Goal: Use online tool/utility: Utilize a website feature to perform a specific function

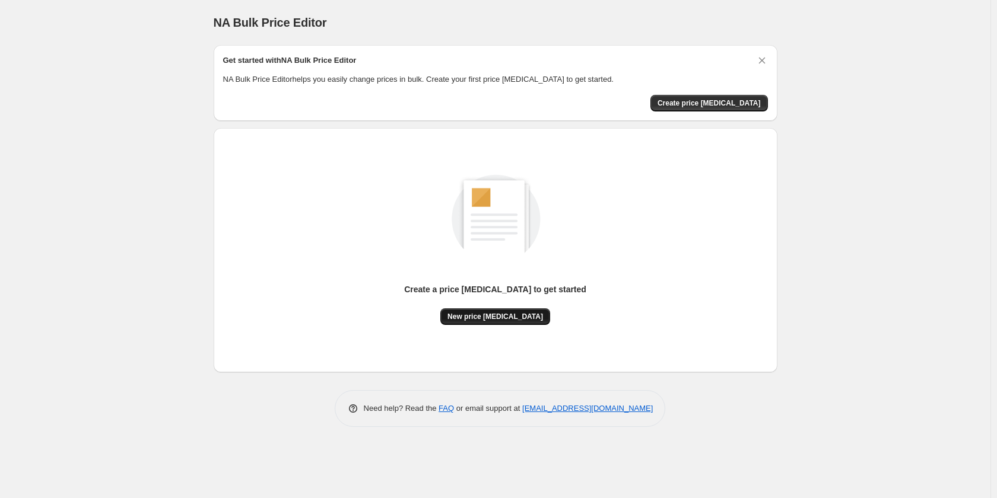
click at [505, 322] on button "New price [MEDICAL_DATA]" at bounding box center [495, 317] width 110 height 17
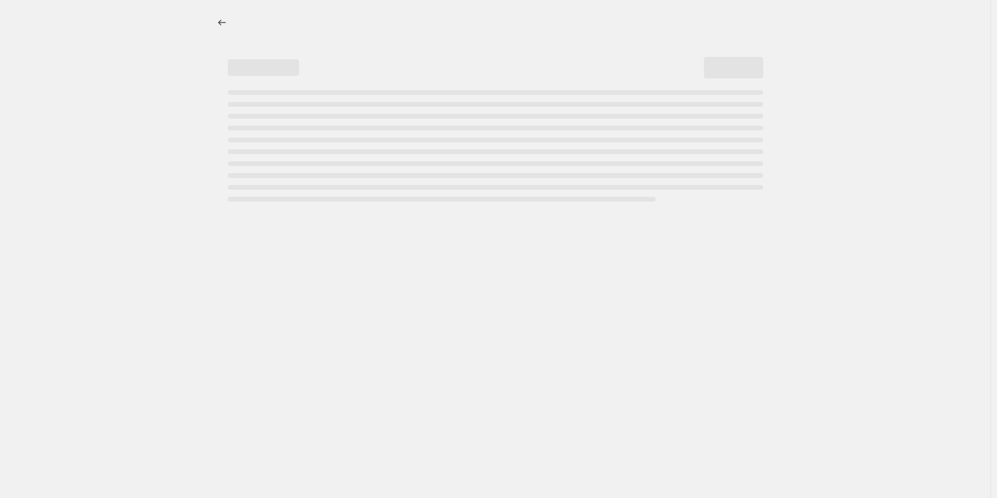
select select "percentage"
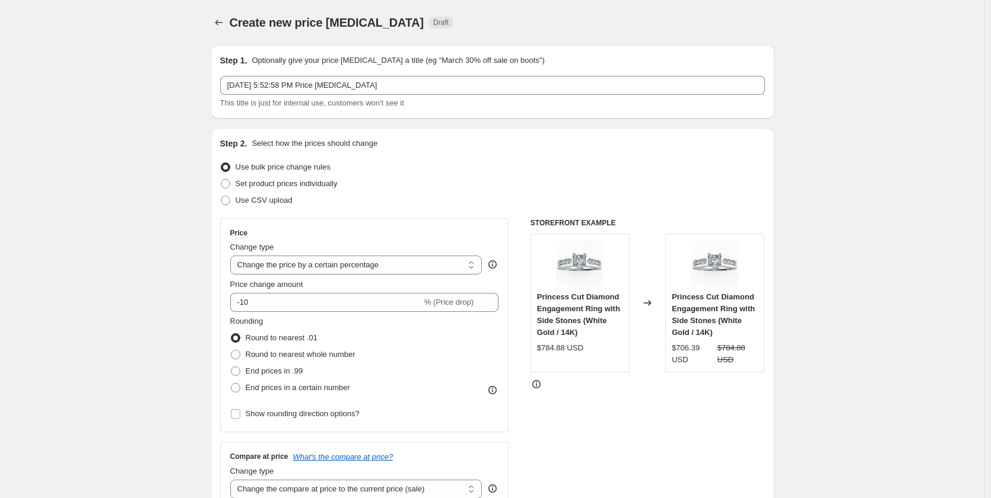
scroll to position [59, 0]
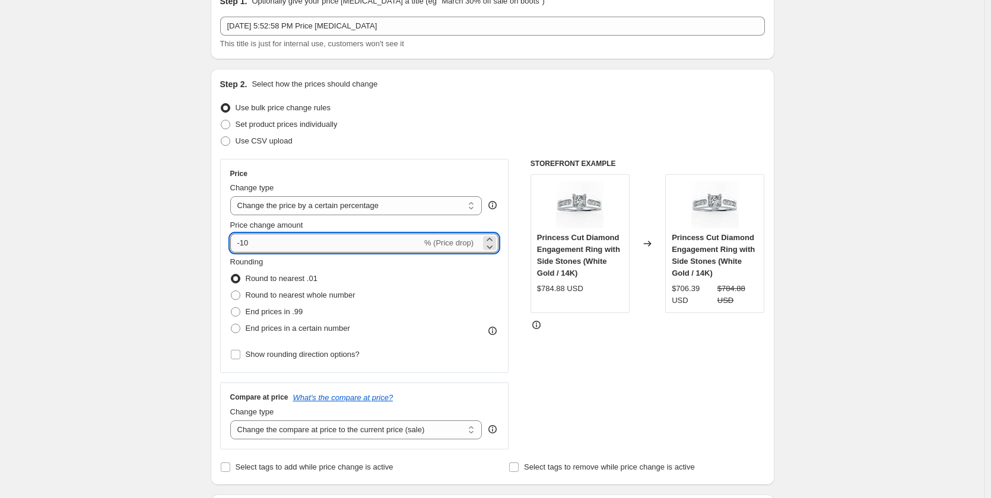
drag, startPoint x: 258, startPoint y: 247, endPoint x: 233, endPoint y: 243, distance: 25.8
click at [233, 243] on input "-10" at bounding box center [326, 243] width 192 height 19
click at [494, 241] on icon at bounding box center [490, 247] width 12 height 12
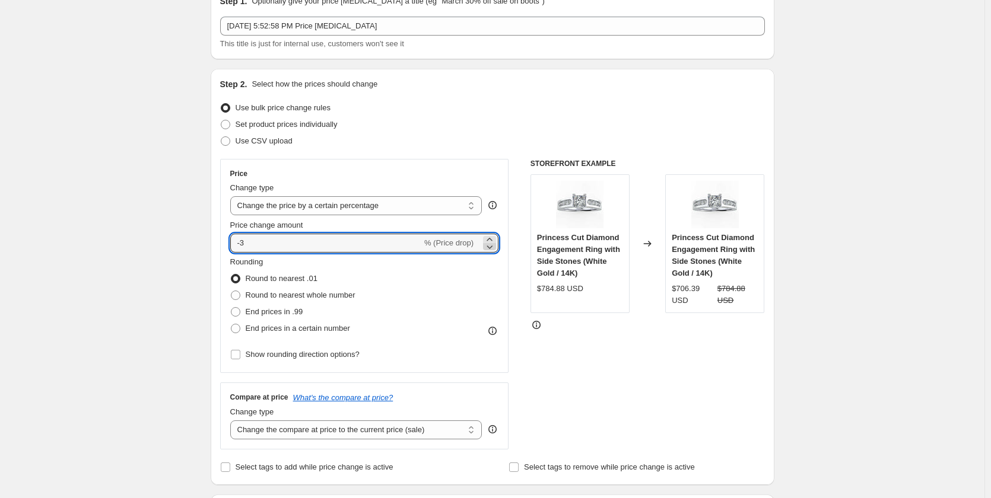
click at [494, 241] on icon at bounding box center [490, 247] width 12 height 12
click at [495, 241] on icon at bounding box center [490, 247] width 12 height 12
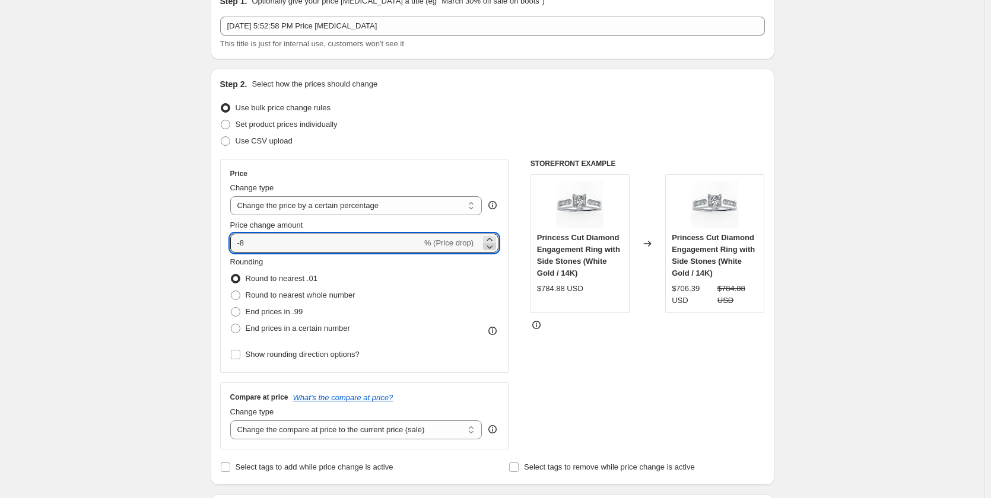
click at [495, 241] on icon at bounding box center [490, 247] width 12 height 12
click at [492, 249] on icon at bounding box center [490, 247] width 12 height 12
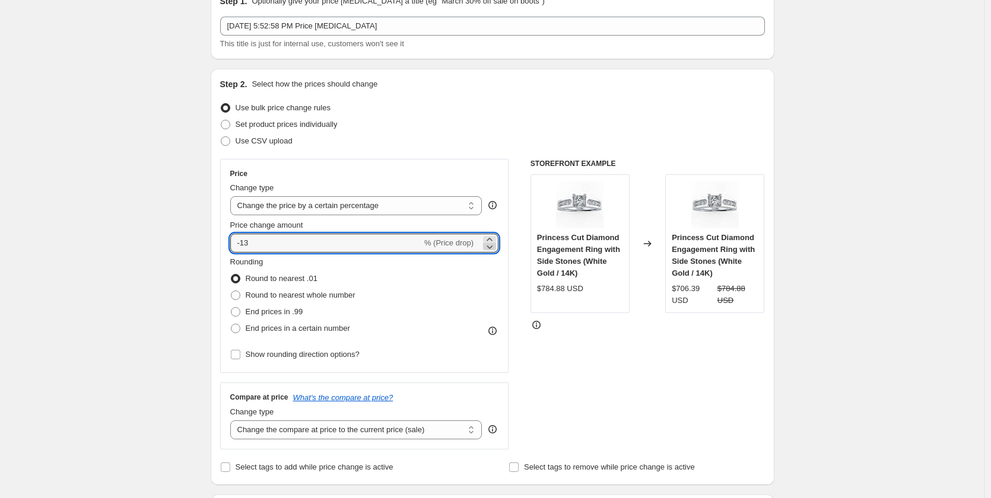
click at [492, 249] on icon at bounding box center [490, 247] width 12 height 12
click at [492, 248] on icon at bounding box center [490, 248] width 6 height 4
click at [492, 247] on icon at bounding box center [490, 248] width 6 height 4
click at [492, 247] on icon at bounding box center [490, 247] width 12 height 12
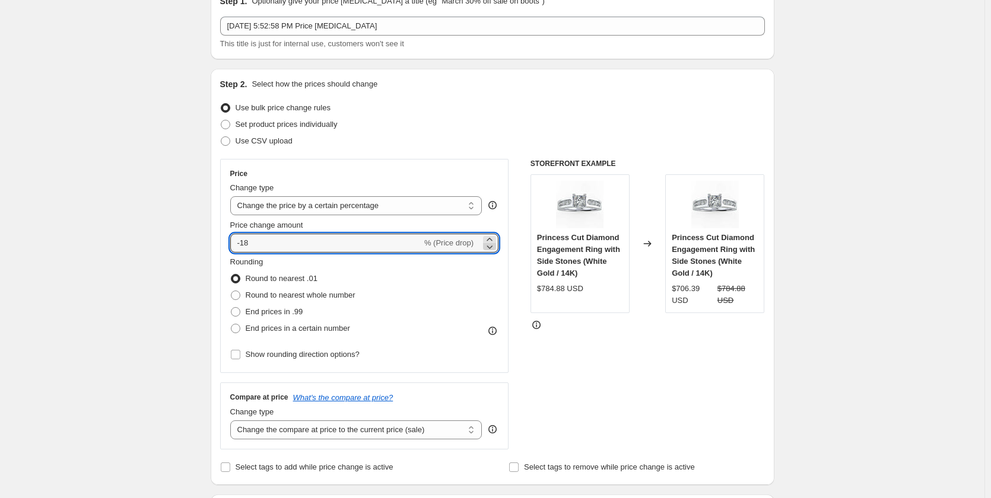
click at [492, 246] on icon at bounding box center [490, 247] width 12 height 12
drag, startPoint x: 493, startPoint y: 245, endPoint x: 357, endPoint y: 226, distance: 137.8
click at [493, 244] on icon at bounding box center [490, 247] width 12 height 12
type input "-21"
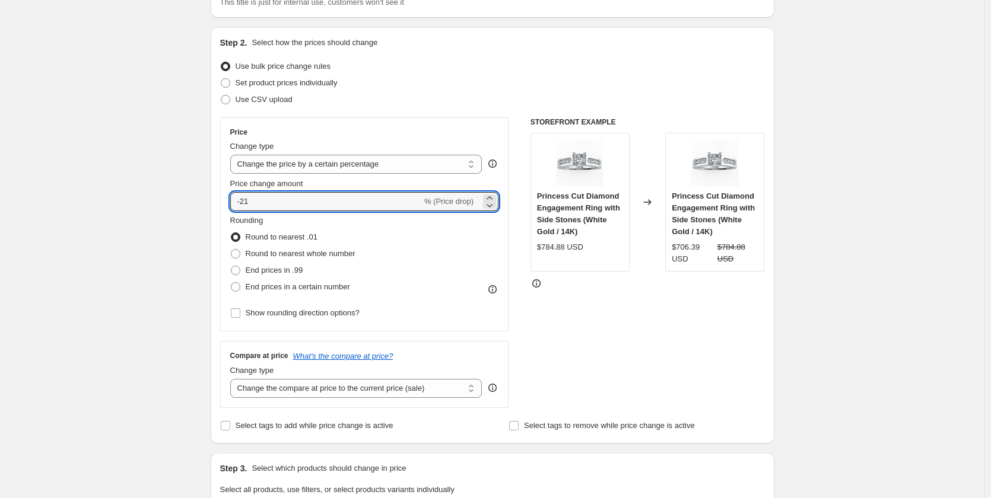
scroll to position [119, 0]
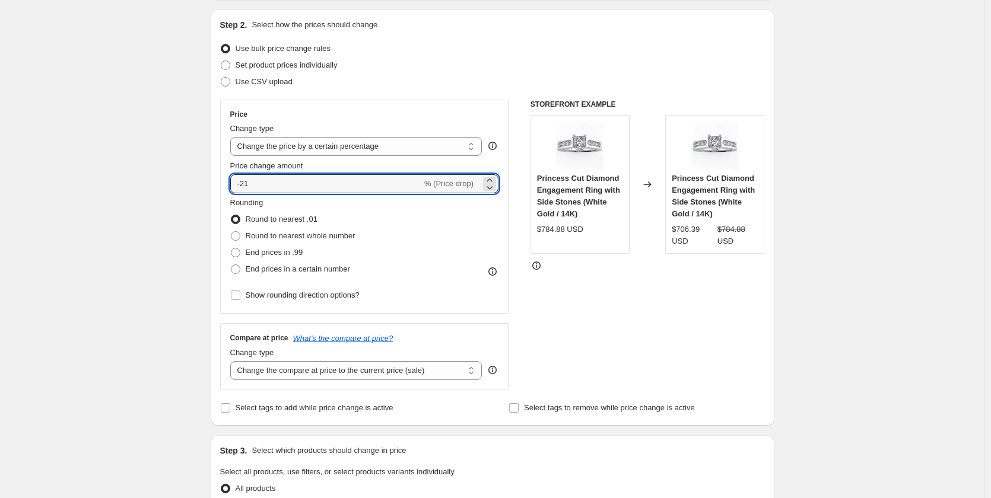
drag, startPoint x: 255, startPoint y: 188, endPoint x: 223, endPoint y: 178, distance: 33.0
click at [221, 179] on div "Step 2. Select how the prices should change Use bulk price change rules Set pro…" at bounding box center [493, 217] width 564 height 417
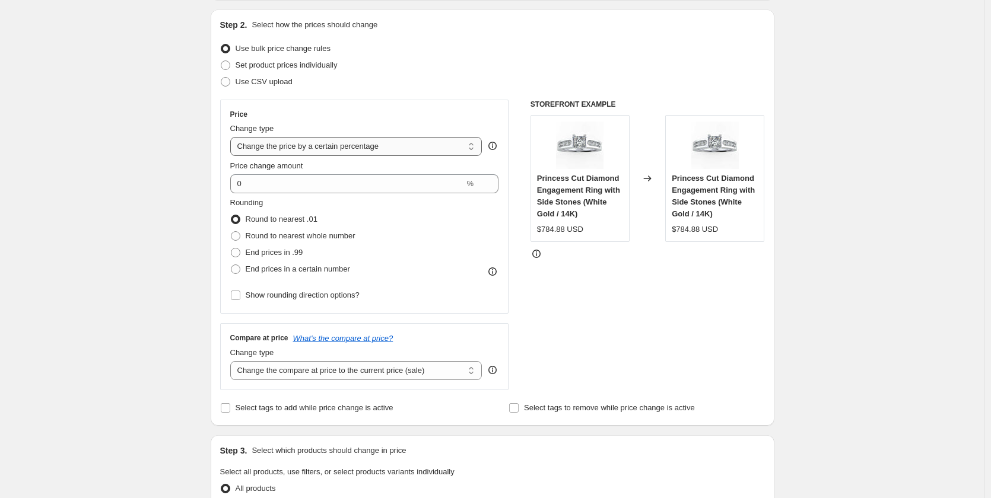
click at [471, 154] on select "Change the price to a certain amount Change the price by a certain amount Chang…" at bounding box center [356, 146] width 252 height 19
click at [233, 137] on select "Change the price to a certain amount Change the price by a certain amount Chang…" at bounding box center [356, 146] width 252 height 19
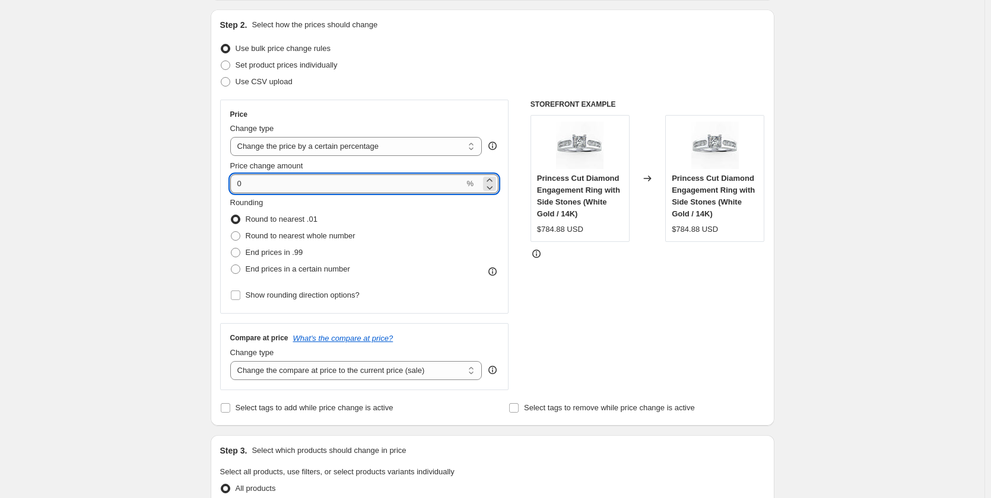
click at [235, 181] on input "0" at bounding box center [347, 183] width 234 height 19
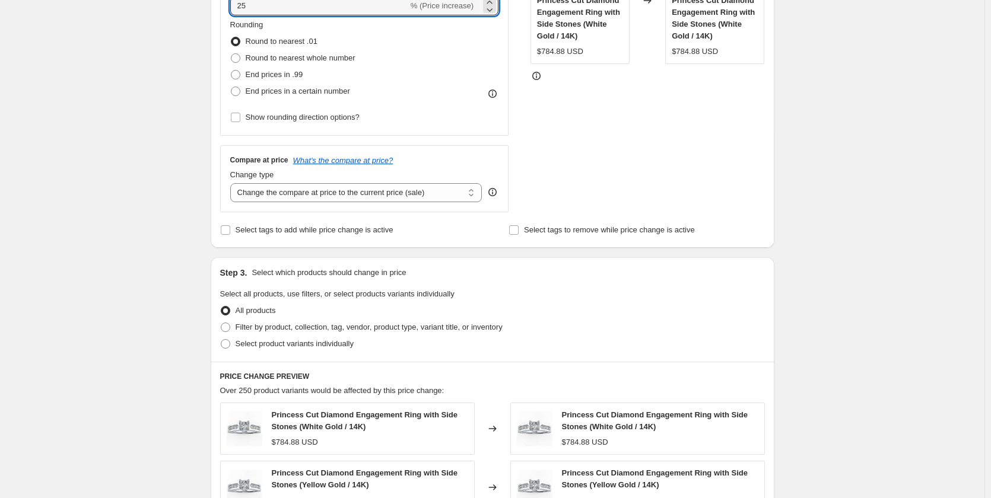
scroll to position [356, 0]
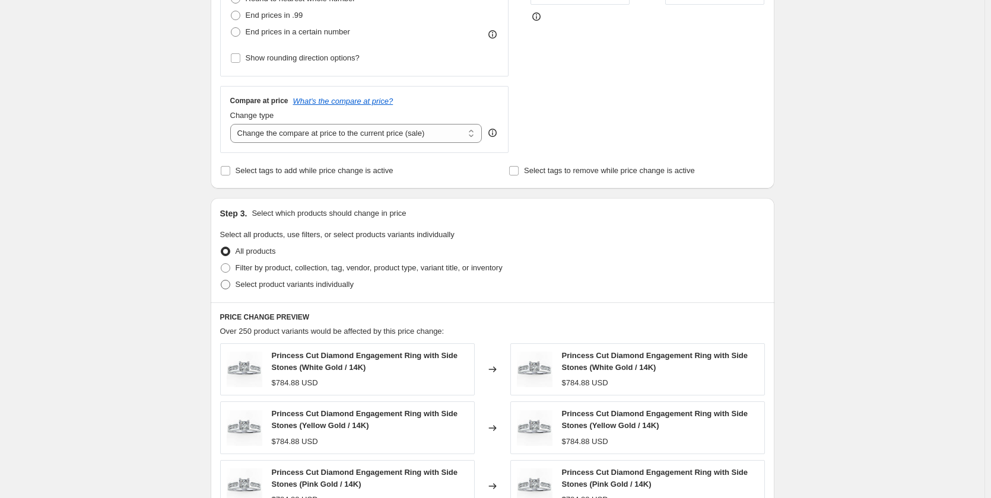
type input "25"
click at [230, 286] on span at bounding box center [225, 284] width 9 height 9
click at [221, 281] on input "Select product variants individually" at bounding box center [221, 280] width 1 height 1
radio input "true"
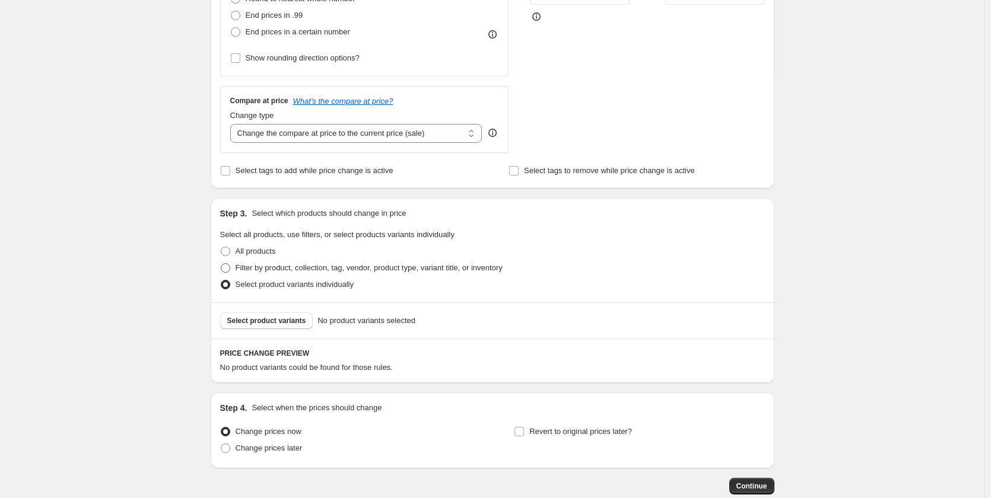
click at [228, 267] on span at bounding box center [225, 267] width 9 height 9
click at [221, 264] on input "Filter by product, collection, tag, vendor, product type, variant title, or inv…" at bounding box center [221, 263] width 1 height 1
radio input "true"
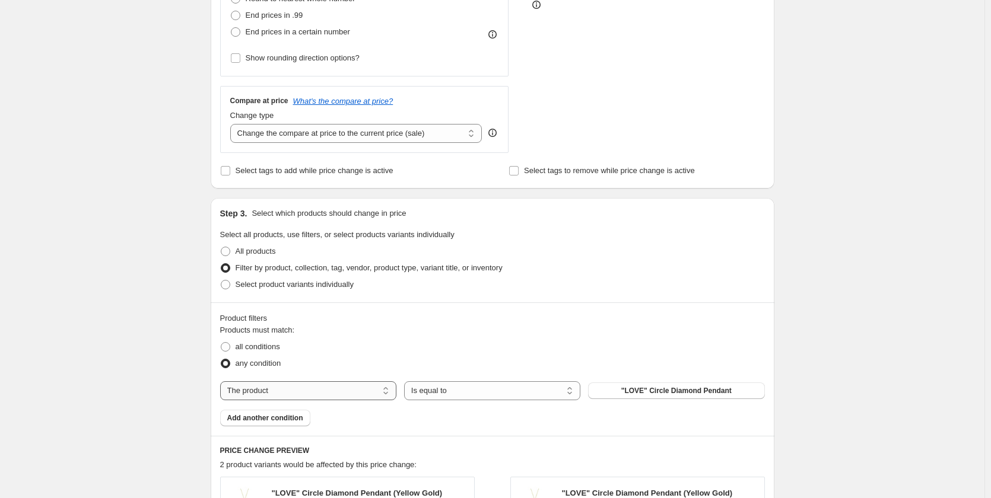
click at [389, 396] on select "The product The product's collection The product's tag The product's vendor The…" at bounding box center [308, 391] width 176 height 19
click at [427, 421] on div "Products must match: all conditions any condition The product The product's col…" at bounding box center [492, 376] width 545 height 102
click at [573, 395] on select "Is equal to Is not equal to" at bounding box center [492, 391] width 176 height 19
drag, startPoint x: 738, startPoint y: 392, endPoint x: 643, endPoint y: 386, distance: 95.2
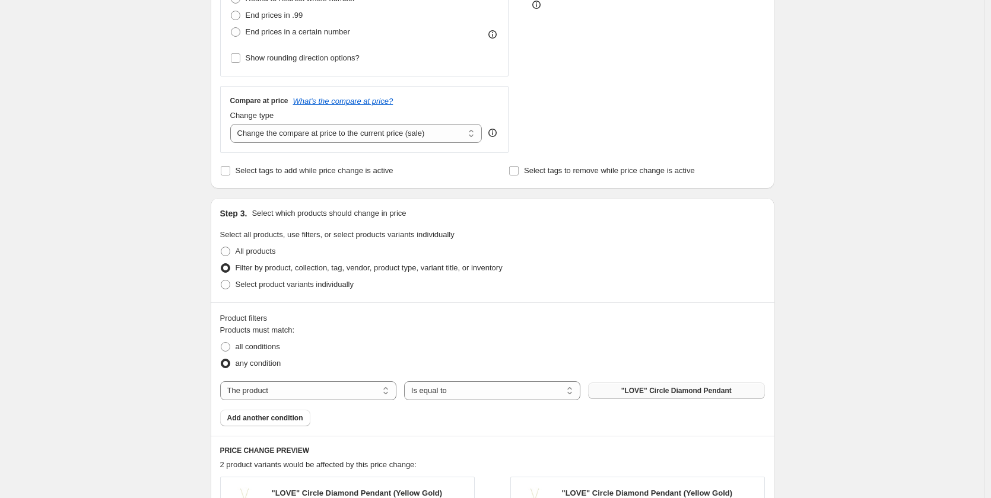
click at [643, 386] on button ""LOVE" Circle Diamond Pendant" at bounding box center [676, 391] width 176 height 17
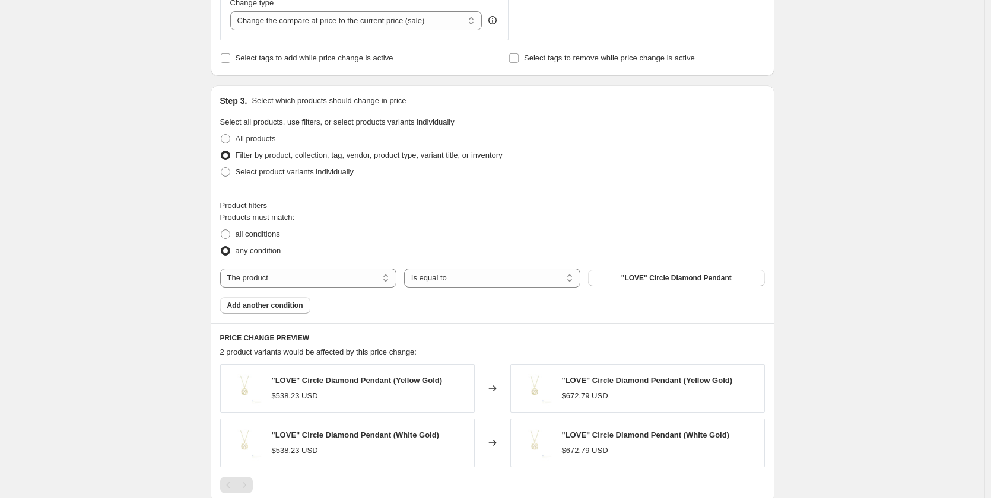
scroll to position [475, 0]
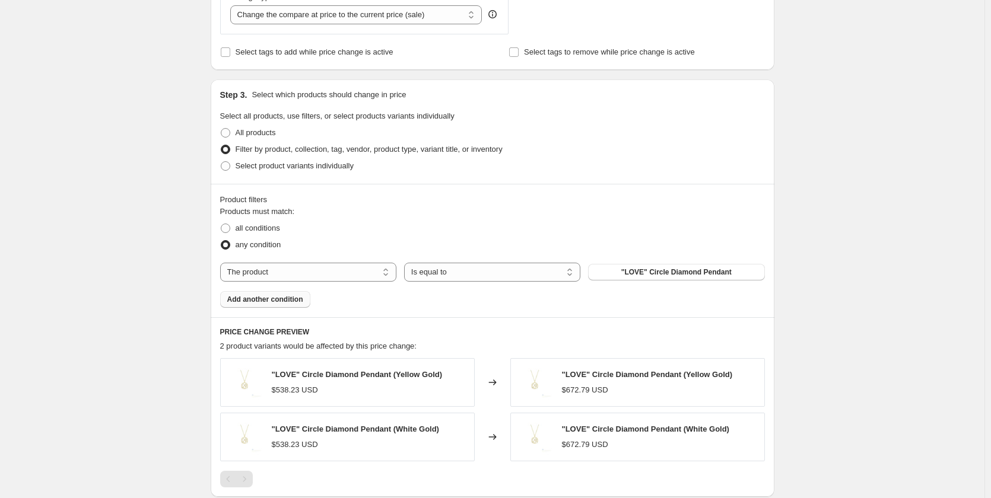
click at [283, 303] on span "Add another condition" at bounding box center [265, 299] width 76 height 9
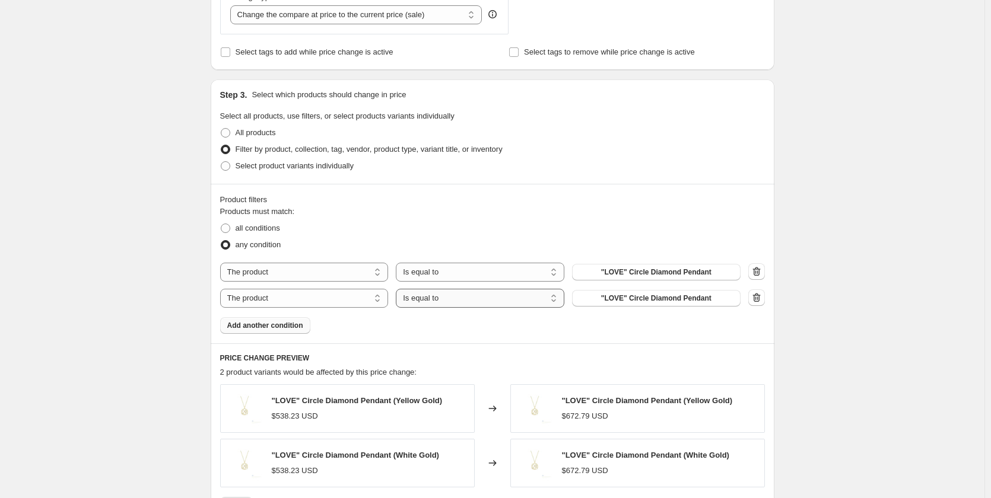
click at [462, 301] on select "Is equal to Is not equal to" at bounding box center [480, 298] width 169 height 19
click at [399, 289] on select "Is equal to Is not equal to" at bounding box center [480, 298] width 169 height 19
click at [760, 270] on icon "button" at bounding box center [756, 271] width 8 height 9
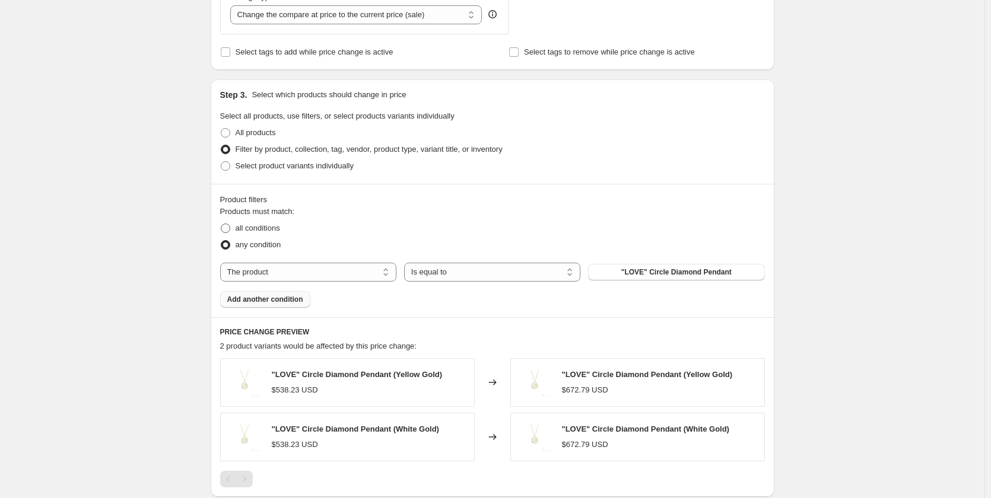
click at [225, 230] on span at bounding box center [225, 228] width 9 height 9
click at [221, 224] on input "all conditions" at bounding box center [221, 224] width 1 height 1
radio input "true"
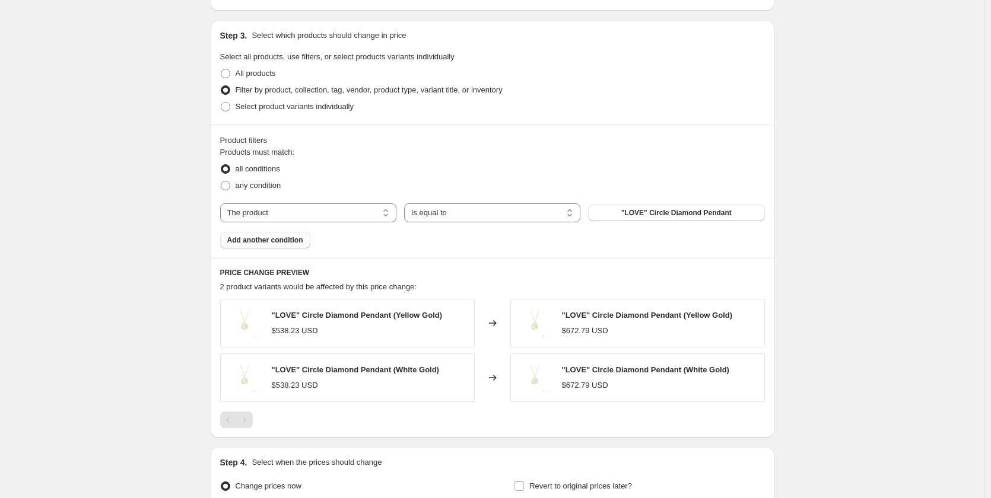
scroll to position [593, 0]
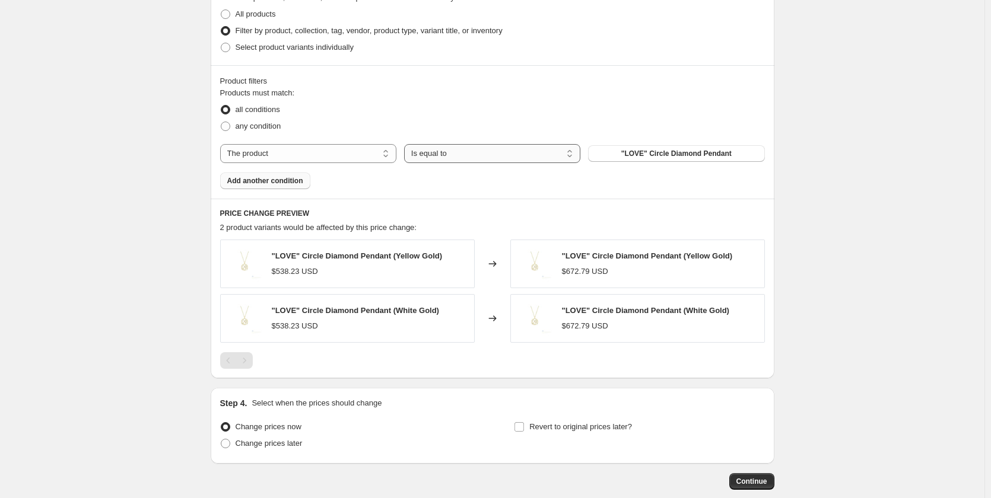
click at [571, 154] on select "Is equal to Is not equal to" at bounding box center [492, 153] width 176 height 19
select select "not_equal"
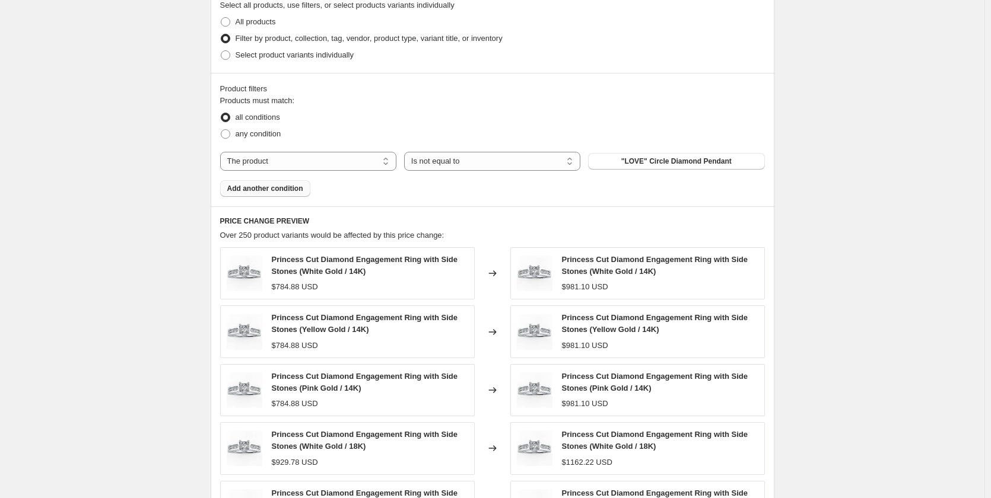
scroll to position [534, 0]
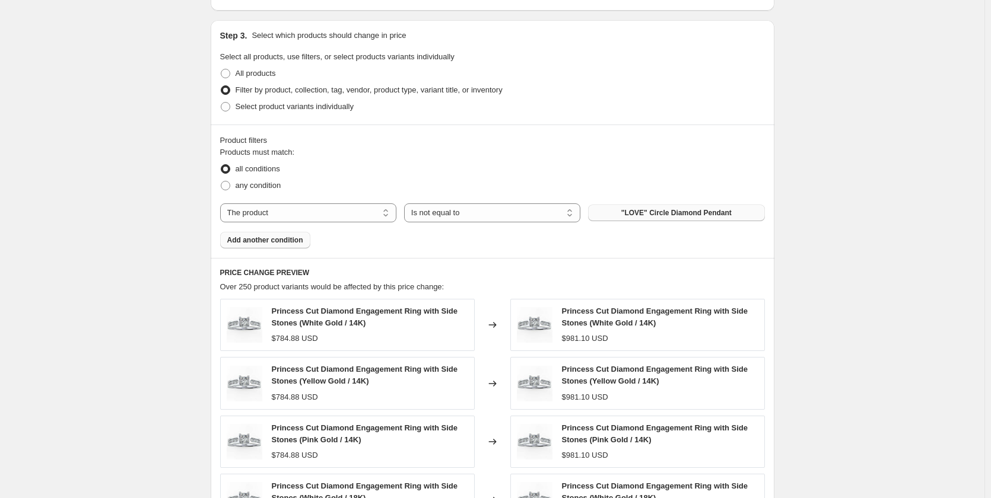
drag, startPoint x: 740, startPoint y: 208, endPoint x: 612, endPoint y: 208, distance: 128.2
click at [612, 208] on button ""LOVE" Circle Diamond Pendant" at bounding box center [676, 213] width 176 height 17
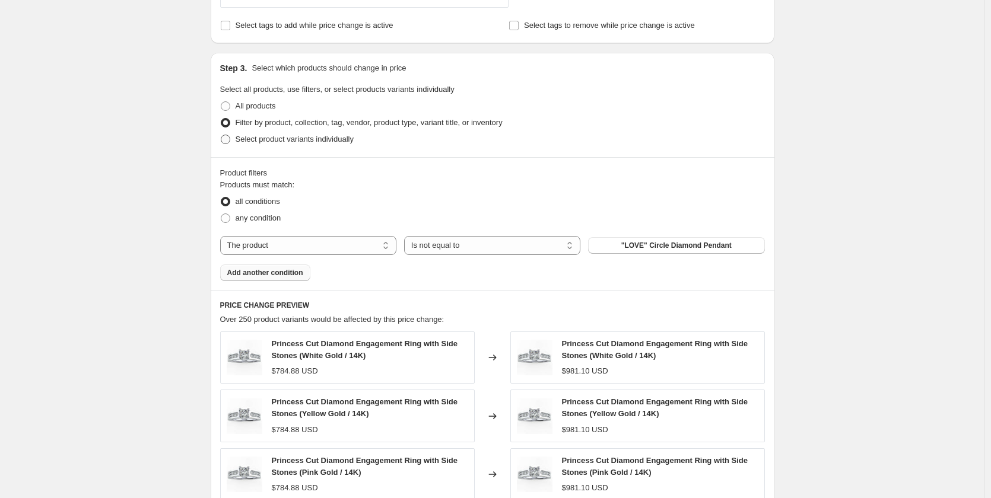
scroll to position [475, 0]
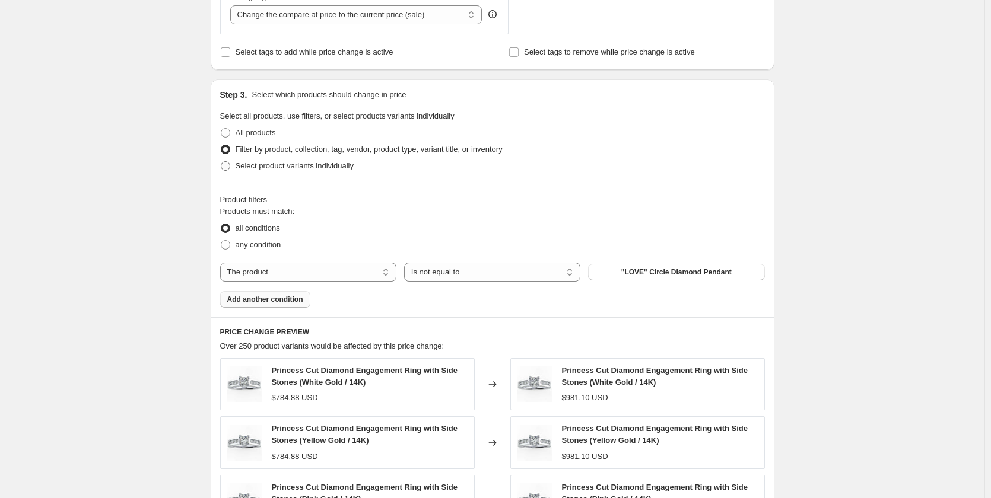
click at [225, 164] on span at bounding box center [225, 165] width 9 height 9
click at [221, 162] on input "Select product variants individually" at bounding box center [221, 161] width 1 height 1
radio input "true"
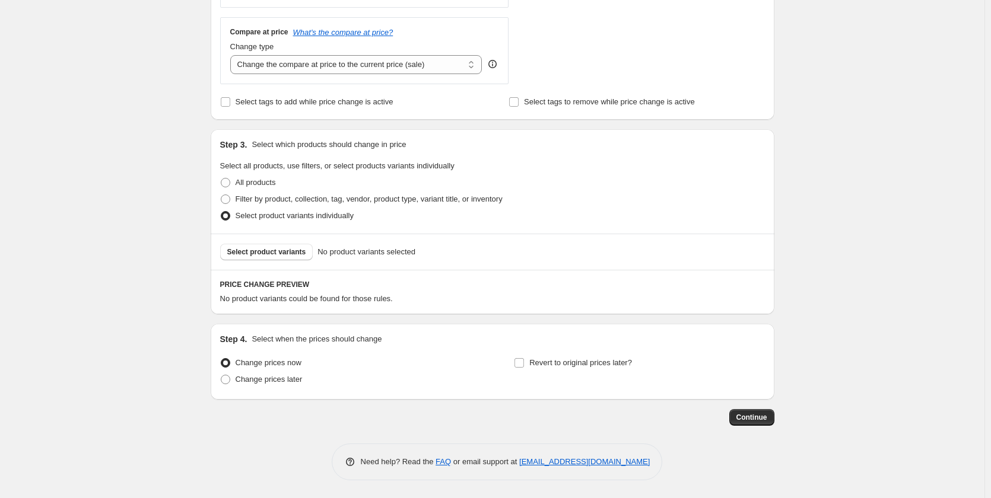
scroll to position [425, 0]
click at [227, 183] on span at bounding box center [225, 182] width 9 height 9
click at [221, 179] on input "All products" at bounding box center [221, 178] width 1 height 1
radio input "true"
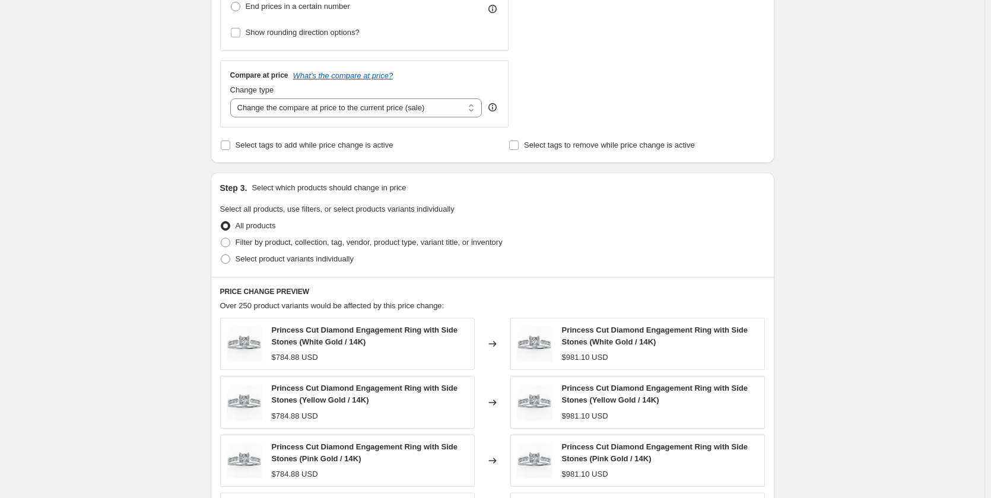
scroll to position [410, 0]
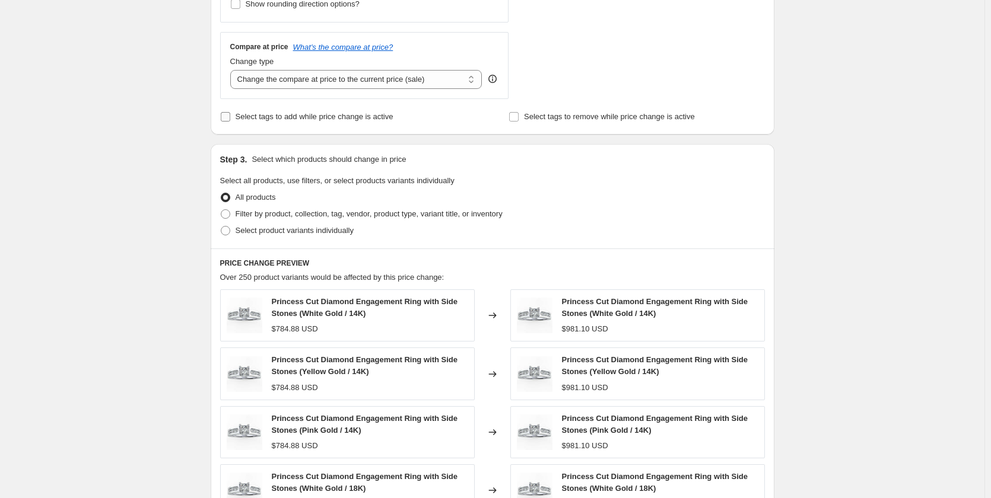
click at [230, 119] on input "Select tags to add while price change is active" at bounding box center [225, 116] width 9 height 9
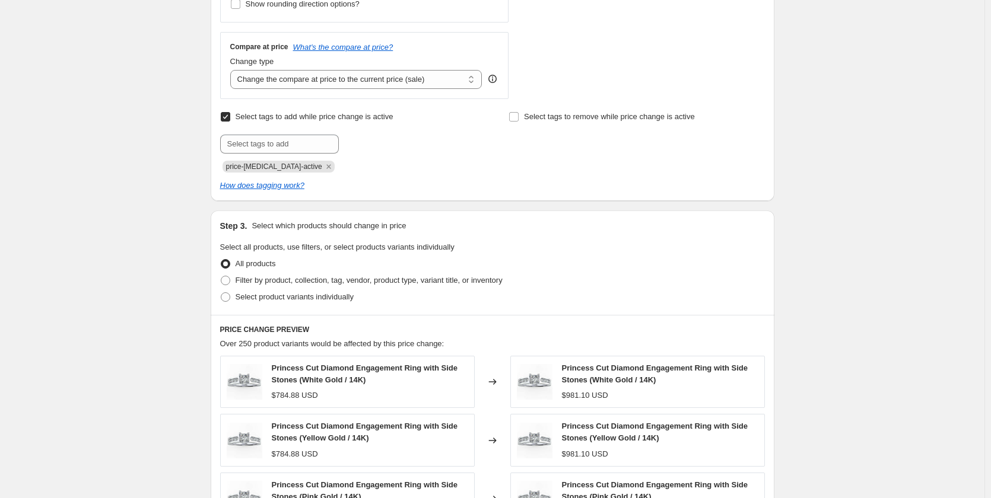
click at [230, 119] on input "Select tags to add while price change is active" at bounding box center [225, 116] width 9 height 9
checkbox input "false"
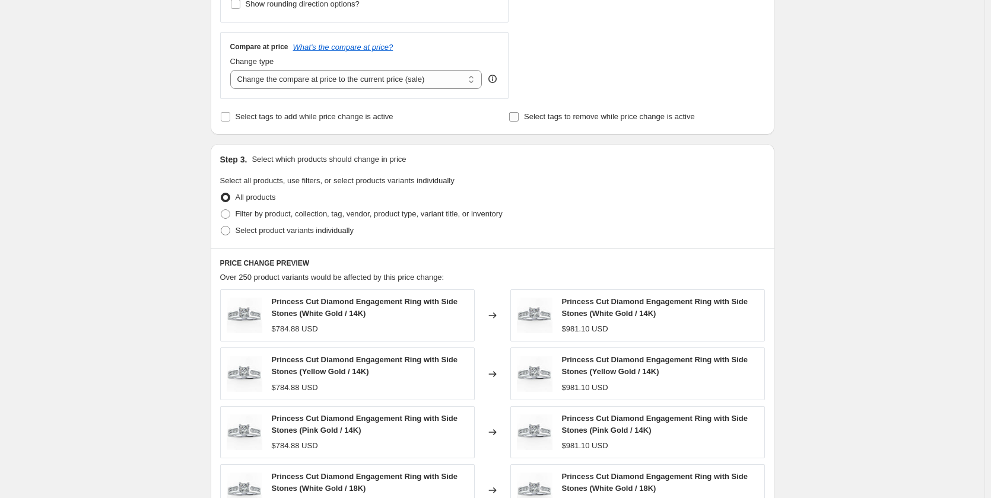
click at [514, 119] on input "Select tags to remove while price change is active" at bounding box center [513, 116] width 9 height 9
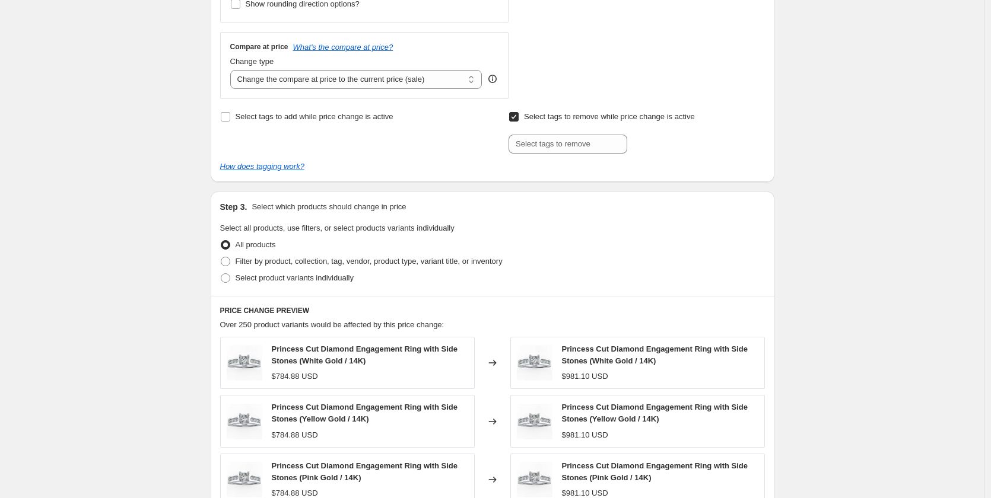
click at [515, 119] on input "Select tags to remove while price change is active" at bounding box center [513, 116] width 9 height 9
checkbox input "false"
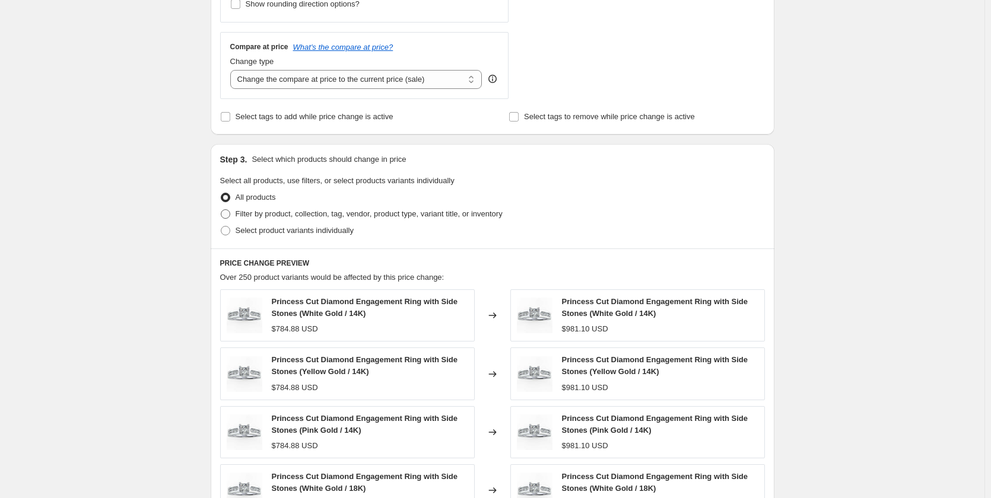
click at [230, 215] on span at bounding box center [225, 213] width 9 height 9
click at [221, 210] on input "Filter by product, collection, tag, vendor, product type, variant title, or inv…" at bounding box center [221, 209] width 1 height 1
radio input "true"
select select "not_equal"
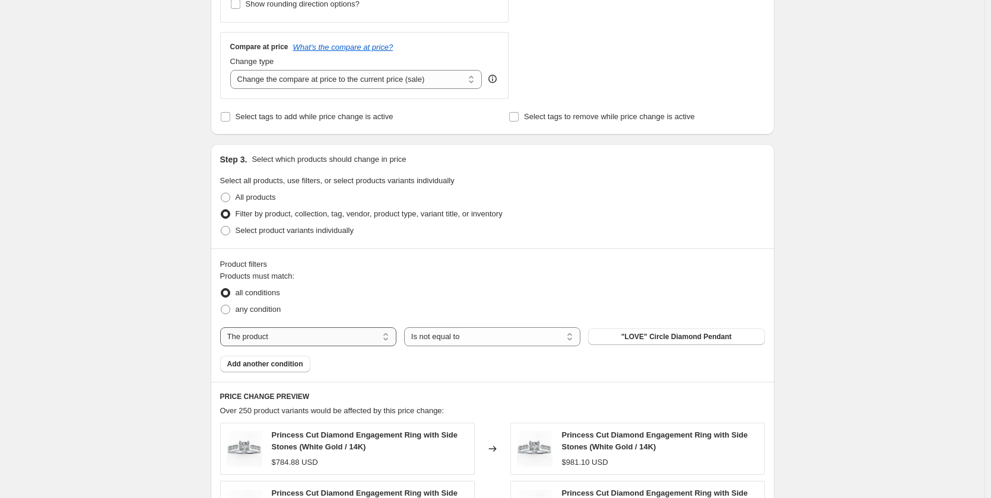
click at [388, 343] on select "The product The product's collection The product's tag The product's vendor The…" at bounding box center [308, 337] width 176 height 19
select select "collection"
click at [573, 341] on select "Is equal to Is not equal to" at bounding box center [492, 337] width 176 height 19
click at [698, 335] on span "Bridal Earrings" at bounding box center [676, 336] width 51 height 9
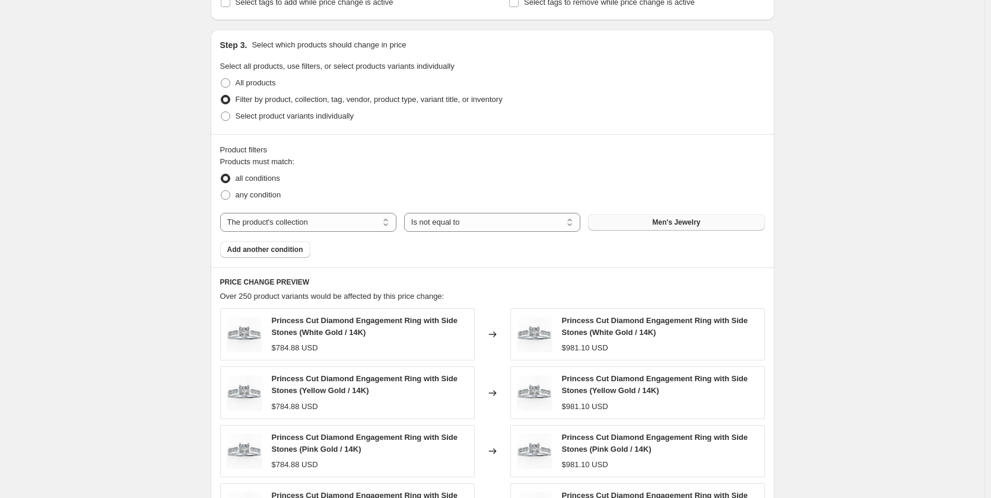
scroll to position [529, 0]
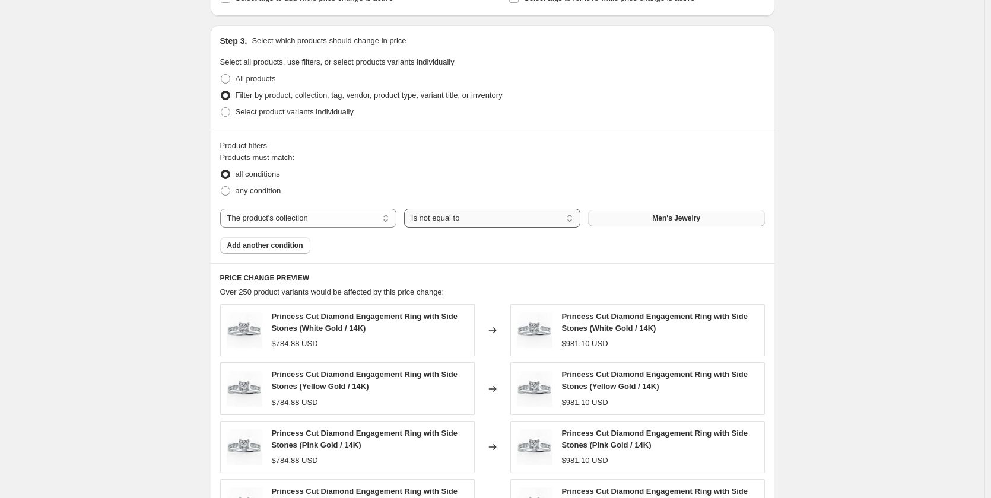
click at [572, 222] on select "Is equal to Is not equal to" at bounding box center [492, 218] width 176 height 19
click at [573, 222] on select "Is equal to Is not equal to" at bounding box center [492, 218] width 176 height 19
select select "equal"
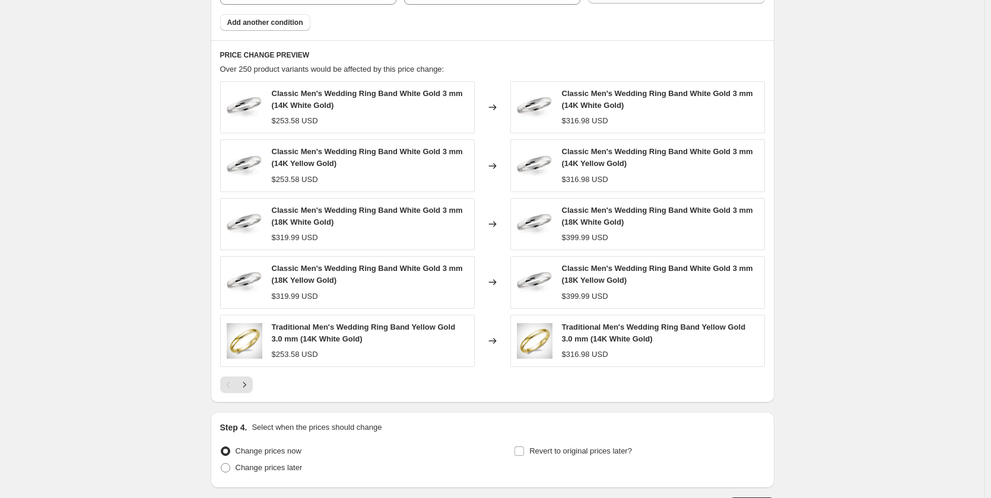
scroll to position [840, 0]
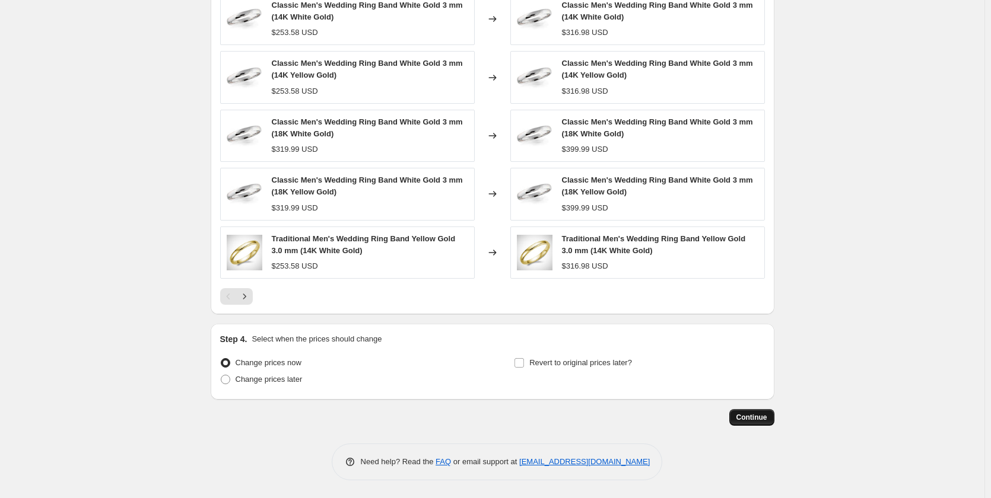
click at [761, 418] on span "Continue" at bounding box center [751, 417] width 31 height 9
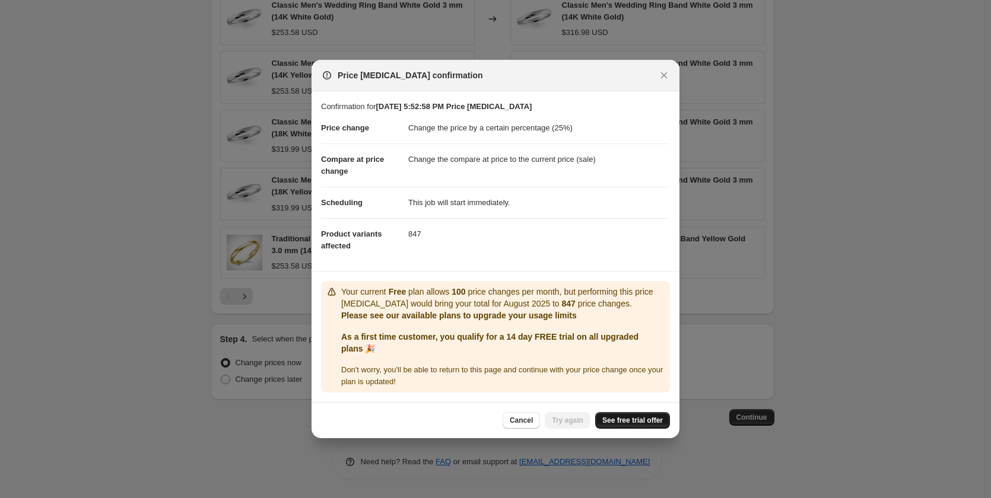
click at [619, 421] on span "See free trial offer" at bounding box center [632, 420] width 61 height 9
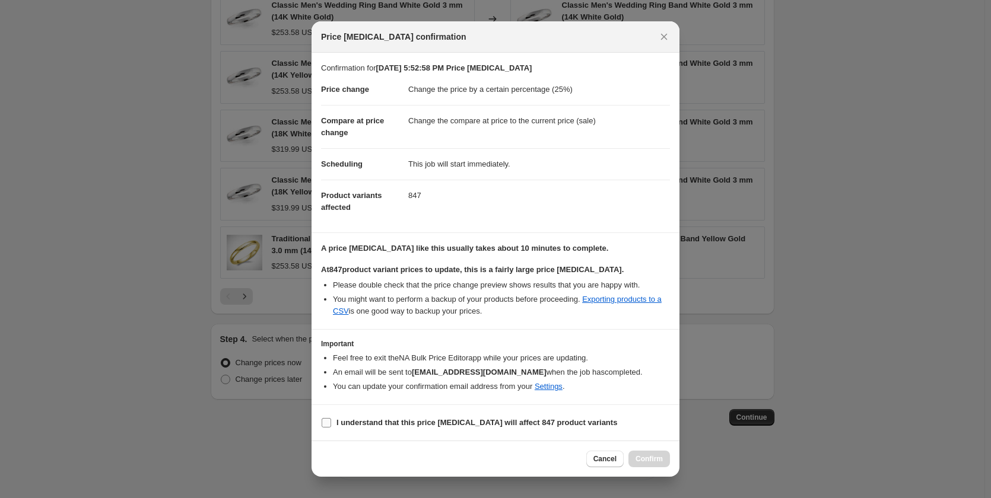
click at [330, 420] on input "I understand that this price change job will affect 847 product variants" at bounding box center [326, 422] width 9 height 9
checkbox input "true"
click at [660, 463] on span "Confirm" at bounding box center [648, 458] width 27 height 9
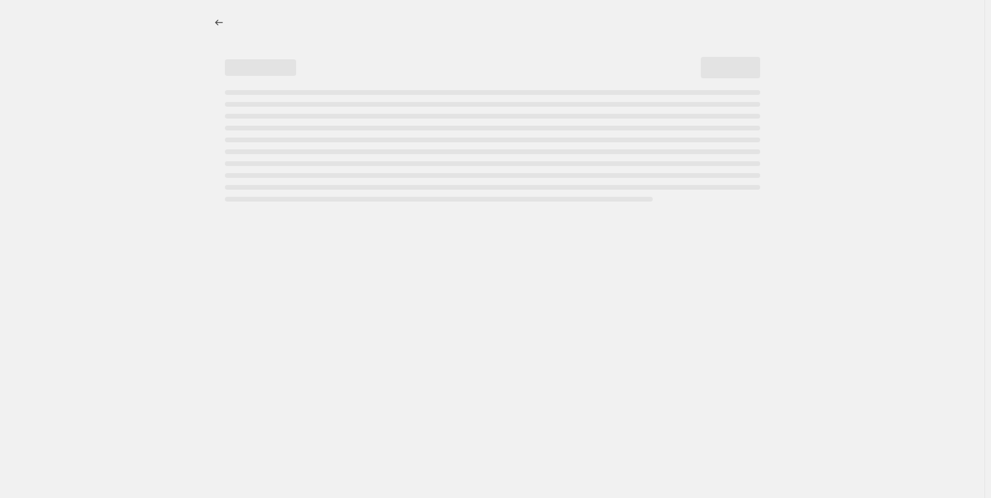
select select "percentage"
select select "collection"
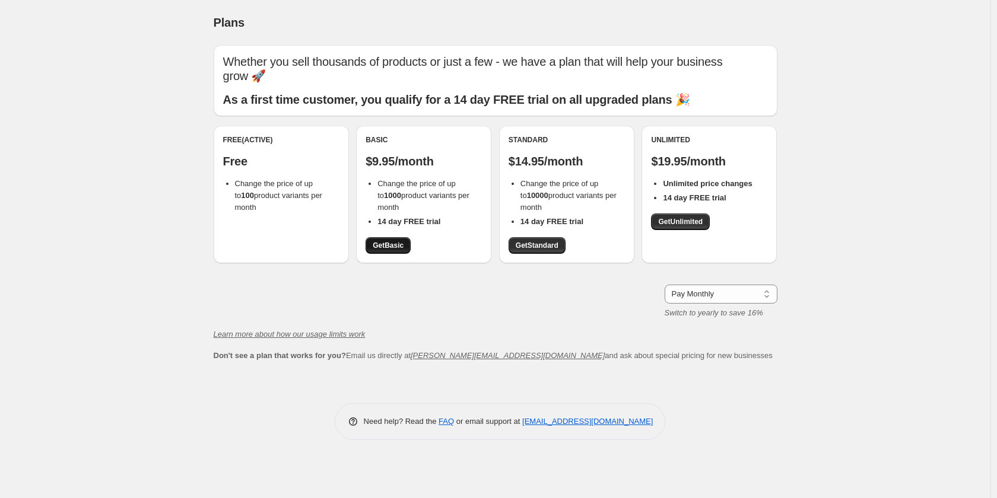
click at [388, 246] on span "Get Basic" at bounding box center [388, 245] width 31 height 9
